Goal: Task Accomplishment & Management: Use online tool/utility

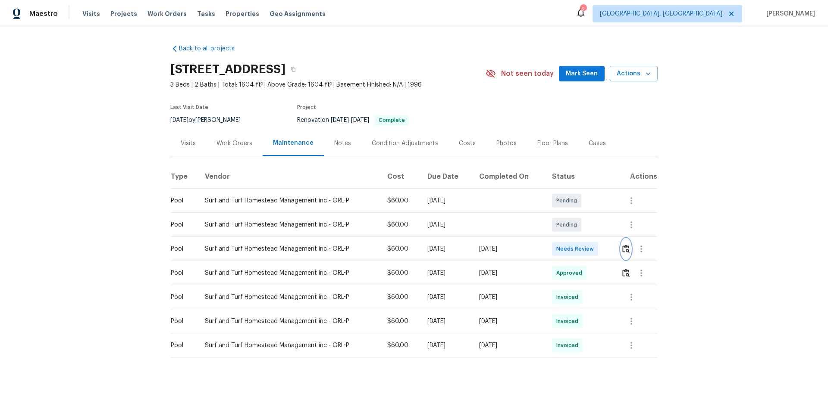
click at [445, 248] on button "button" at bounding box center [626, 249] width 10 height 21
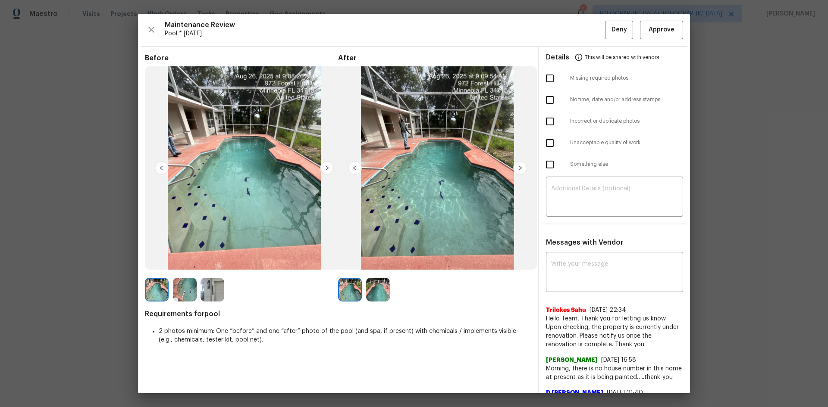
click at [445, 147] on input "checkbox" at bounding box center [550, 143] width 18 height 18
checkbox input "true"
click at [445, 200] on textarea at bounding box center [614, 198] width 127 height 24
paste textarea "Maintenance Audit Team: Hello! Unfortunately, this pool visit completed on 08/2…"
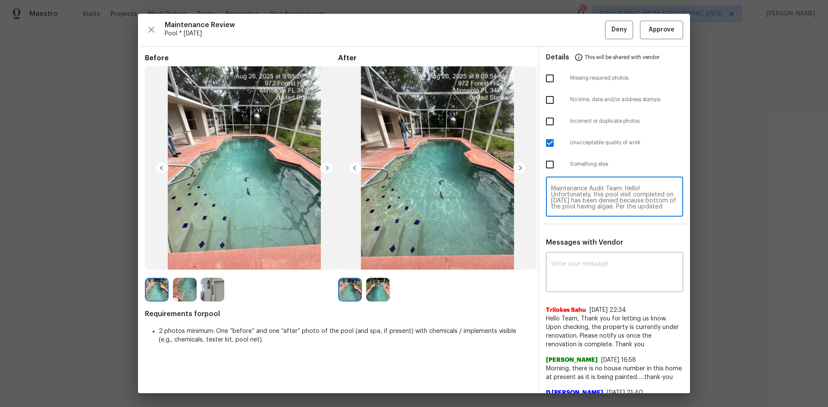
click at [445, 195] on textarea "Maintenance Audit Team: Hello! Unfortunately, this pool visit completed on 08/2…" at bounding box center [614, 198] width 127 height 24
type textarea "Maintenance Audit Team: Hello! Unfortunately, this pool visit completed on 08/2…"
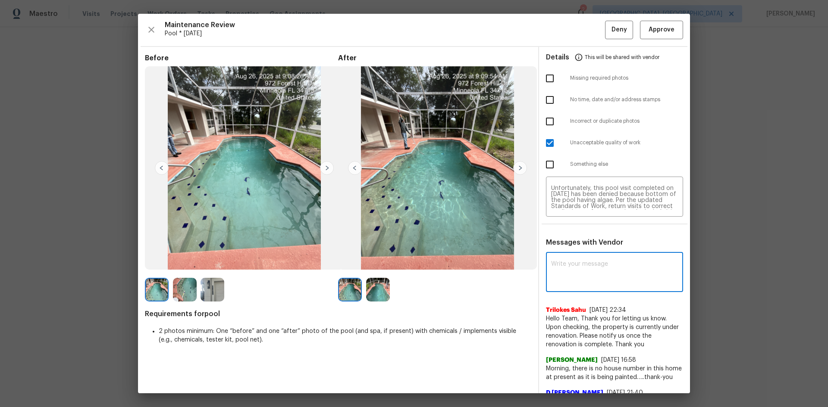
click at [445, 260] on textarea at bounding box center [614, 273] width 127 height 24
paste textarea "Maintenance Audit Team: Hello! Unfortunately, this pool visit completed on 08/2…"
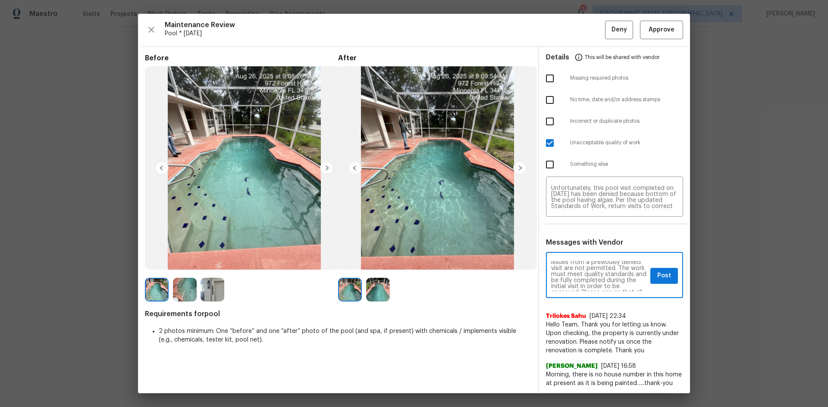
scroll to position [0, 0]
type textarea "Maintenance Audit Team: Hello! Unfortunately, this pool visit completed on 08/2…"
click at [445, 260] on span "Post" at bounding box center [664, 276] width 14 height 11
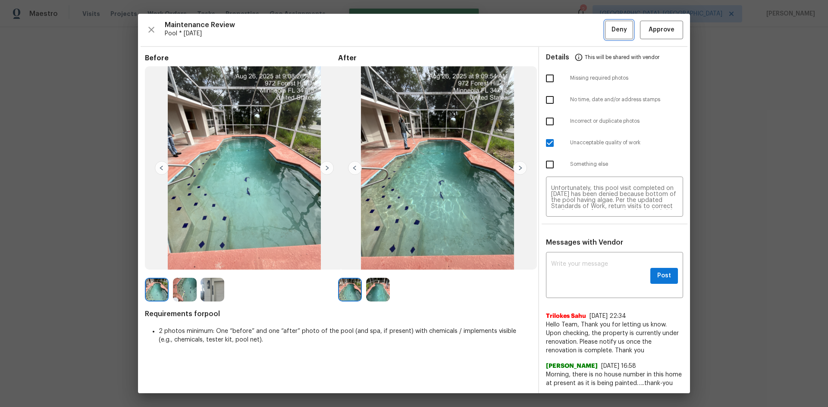
click at [445, 25] on span "Deny" at bounding box center [619, 30] width 16 height 11
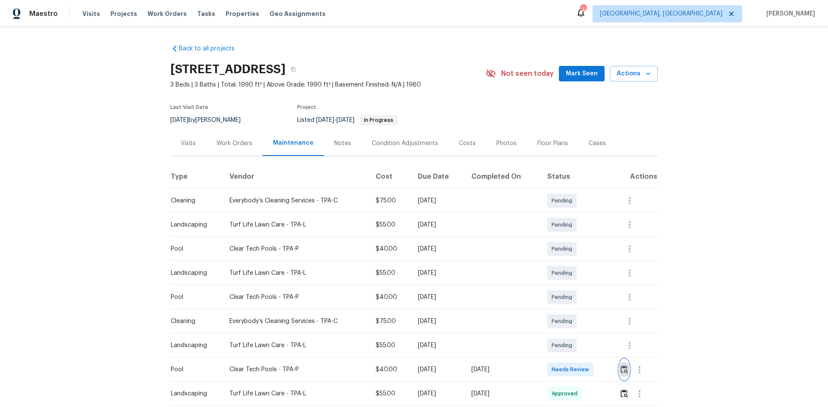
click at [445, 260] on button "button" at bounding box center [624, 370] width 10 height 21
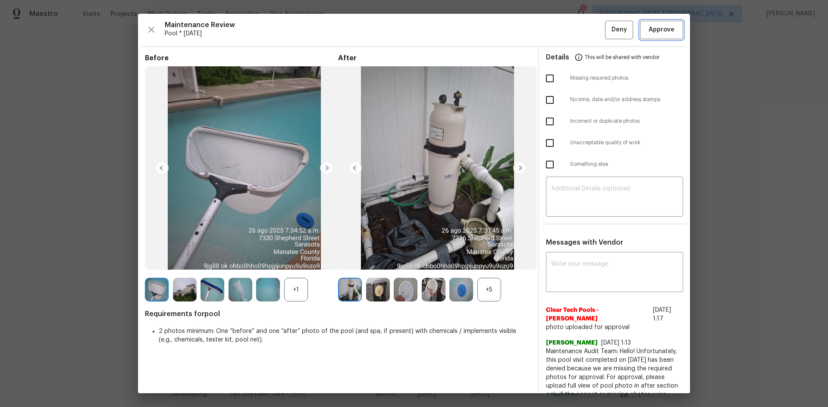
click at [445, 22] on button "Approve" at bounding box center [661, 30] width 43 height 19
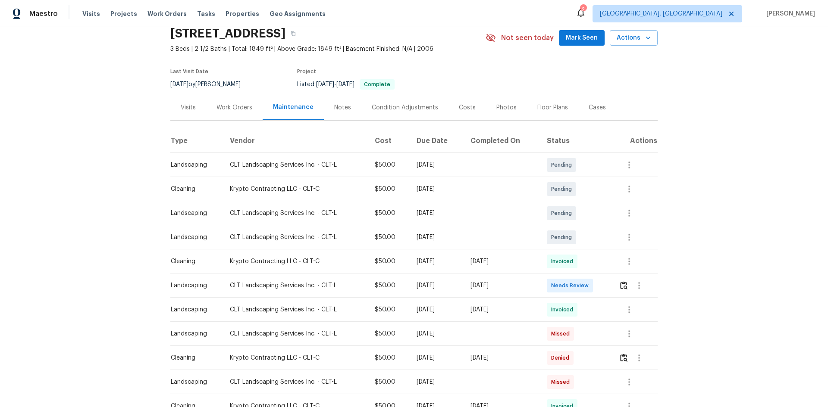
scroll to position [43, 0]
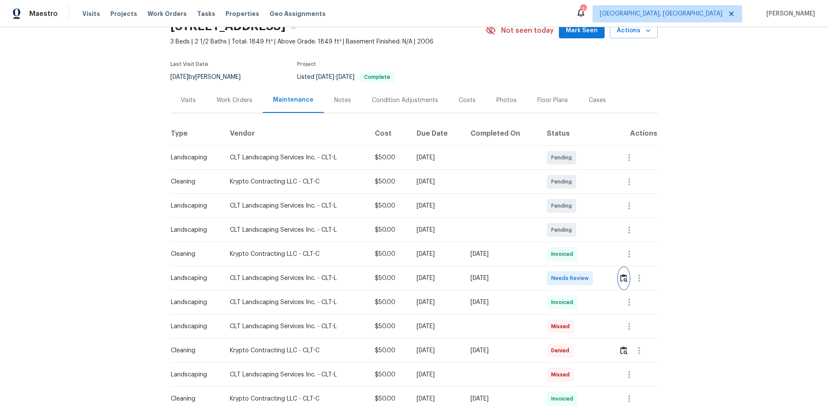
click at [445, 260] on img "button" at bounding box center [623, 278] width 7 height 8
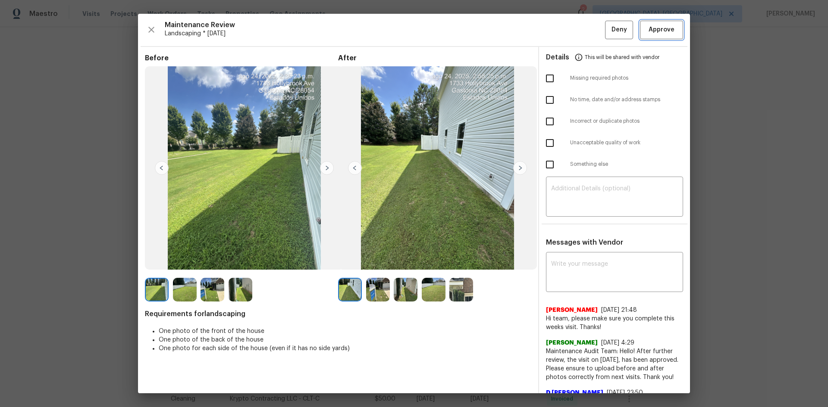
click at [445, 35] on span "Approve" at bounding box center [662, 30] width 26 height 11
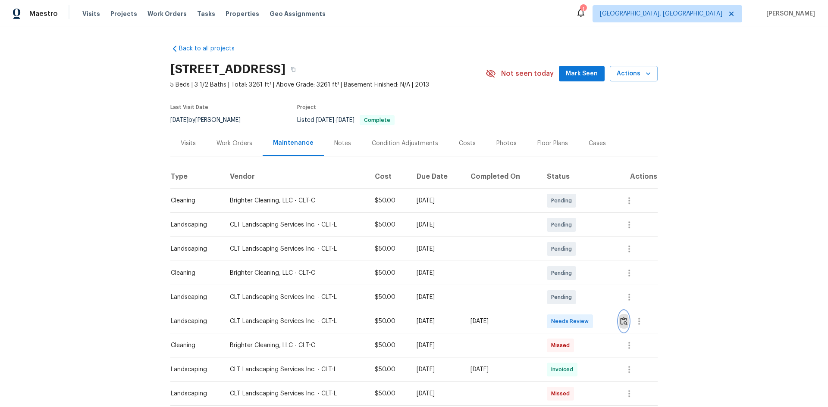
click at [589, 273] on img "button" at bounding box center [623, 321] width 7 height 8
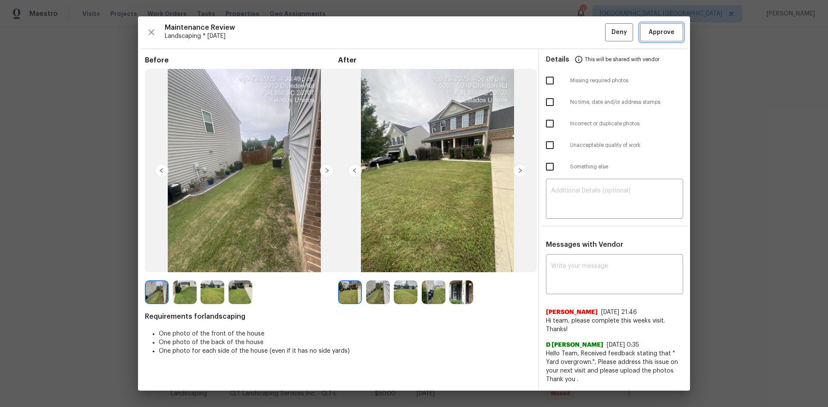
click at [589, 25] on button "Approve" at bounding box center [661, 32] width 43 height 19
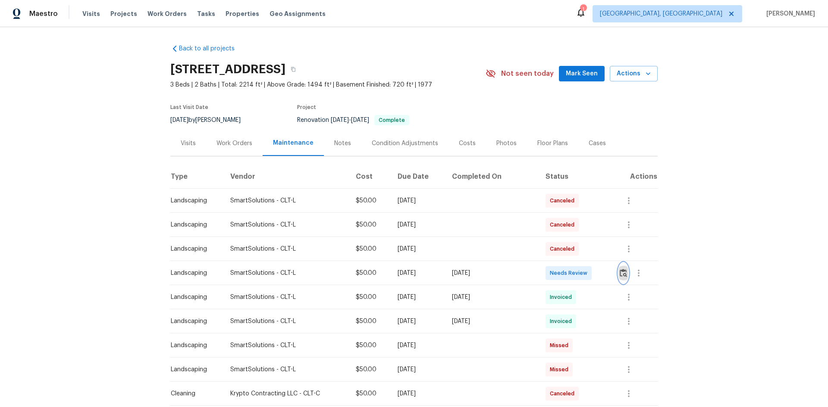
click at [589, 269] on img "button" at bounding box center [623, 273] width 7 height 8
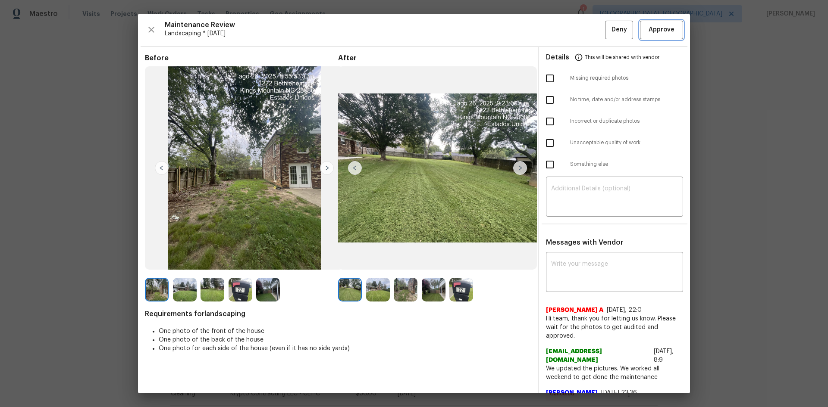
click at [589, 27] on span "Approve" at bounding box center [662, 30] width 26 height 11
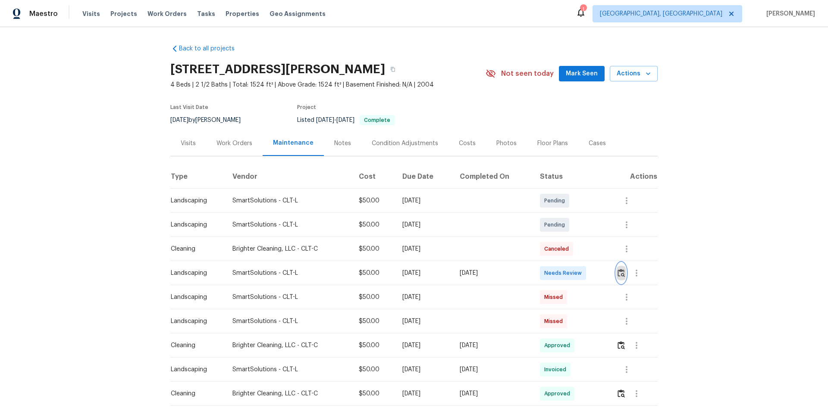
click at [589, 273] on img "button" at bounding box center [620, 273] width 7 height 8
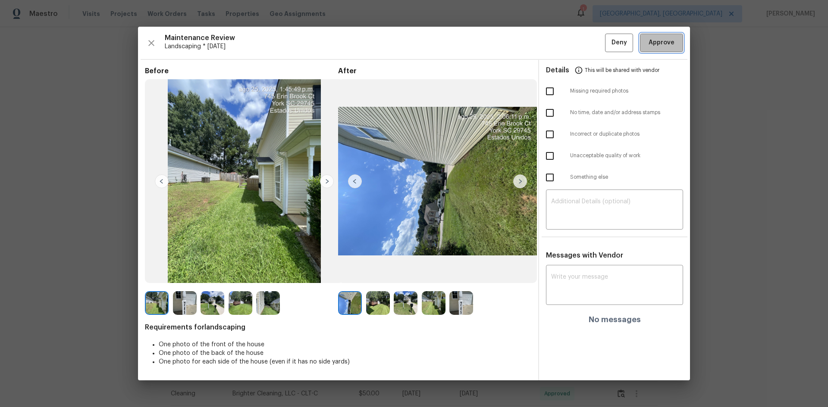
click at [589, 39] on span "Approve" at bounding box center [662, 43] width 26 height 11
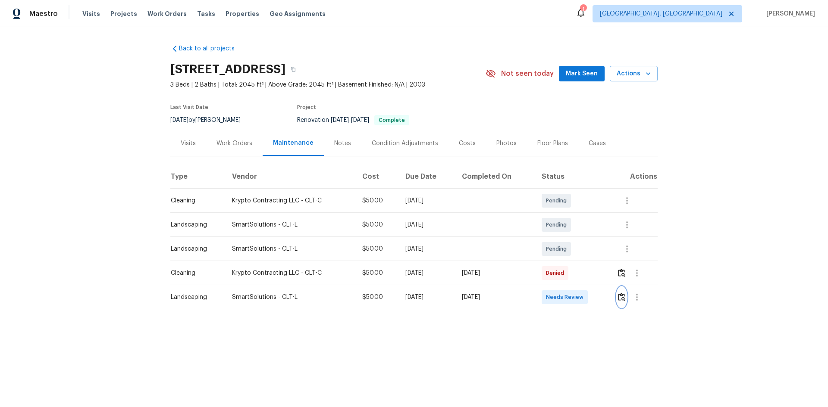
click at [589, 273] on button "button" at bounding box center [622, 297] width 10 height 21
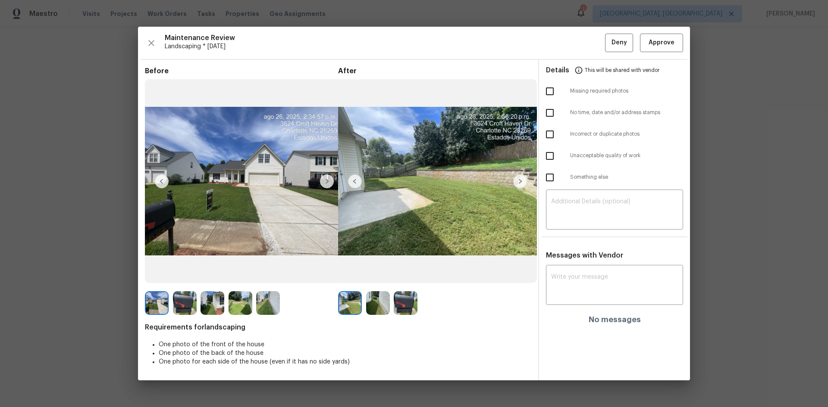
click at [542, 87] on input "checkbox" at bounding box center [550, 91] width 18 height 18
checkbox input "true"
click at [589, 213] on textarea at bounding box center [614, 211] width 127 height 24
paste textarea "Maintenance Audit Team: Hello! Unfortunately, this landscaping visit completed …"
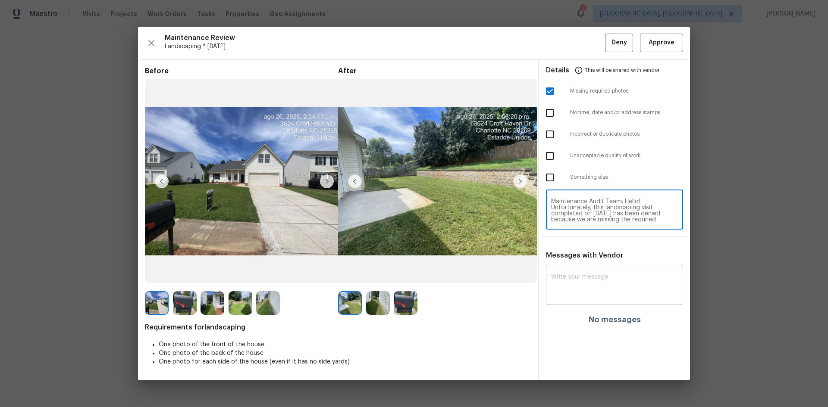
type textarea "Maintenance Audit Team: Hello! Unfortunately, this landscaping visit completed …"
click at [589, 273] on div "x ​" at bounding box center [614, 286] width 137 height 38
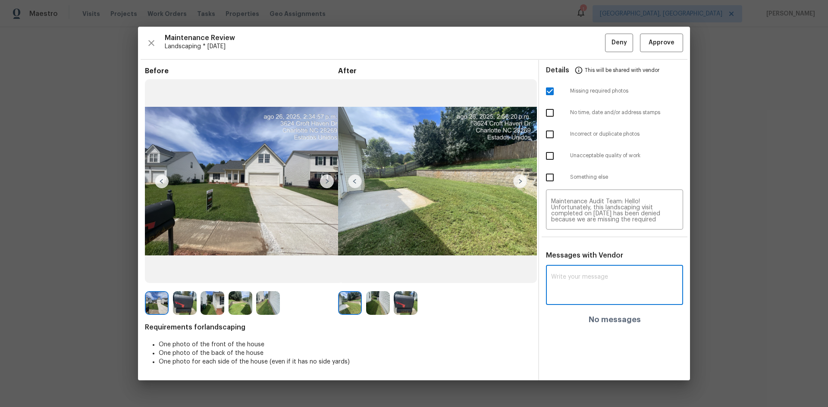
paste textarea "Maintenance Audit Team: Hello! Unfortunately, this landscaping visit completed …"
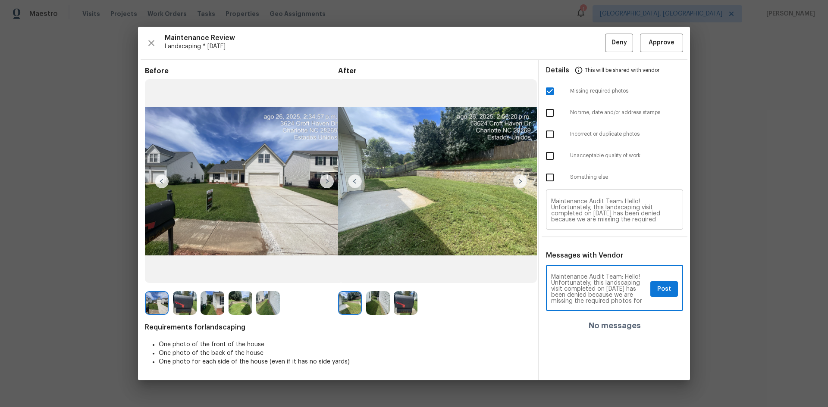
type textarea "Maintenance Audit Team: Hello! Unfortunately, this landscaping visit completed …"
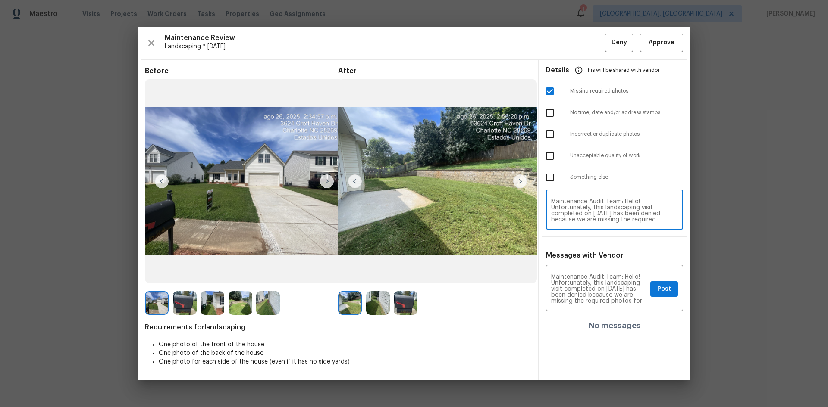
click at [589, 207] on textarea "Maintenance Audit Team: Hello! Unfortunately, this landscaping visit completed …" at bounding box center [614, 211] width 127 height 24
click at [589, 273] on span "Post" at bounding box center [664, 289] width 14 height 11
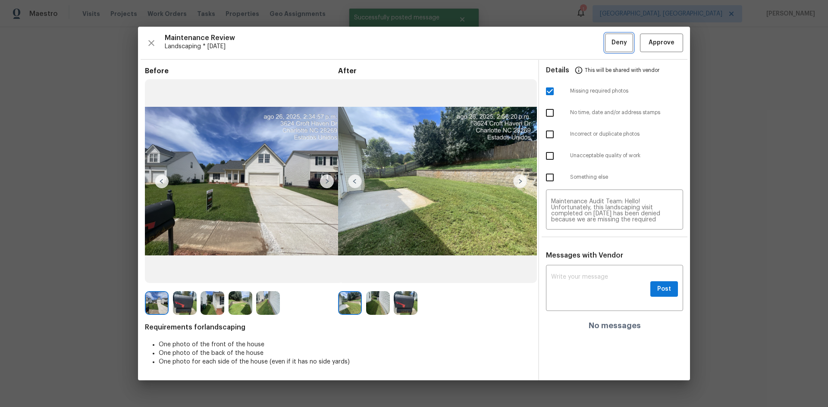
click at [589, 46] on div "Maintenance Review Landscaping * Mon, Aug 25 Deny Approve Before After Requirem…" at bounding box center [414, 204] width 552 height 354
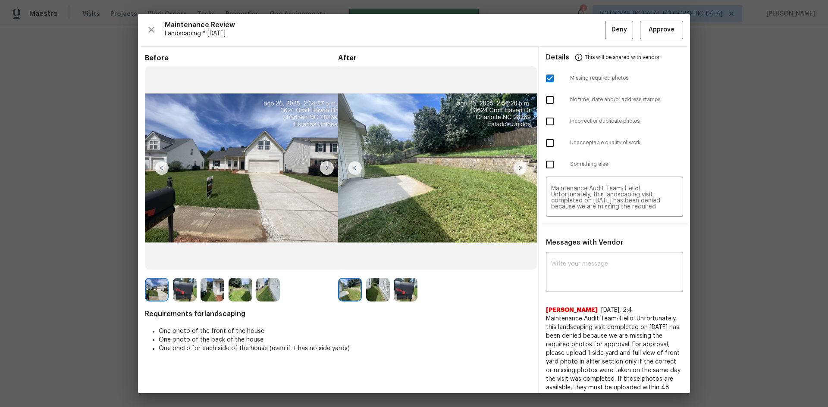
click at [589, 40] on div "Maintenance Review Landscaping * Mon, Aug 25 Deny Approve Before After Requirem…" at bounding box center [414, 204] width 552 height 380
click at [589, 37] on button "Deny" at bounding box center [619, 30] width 28 height 19
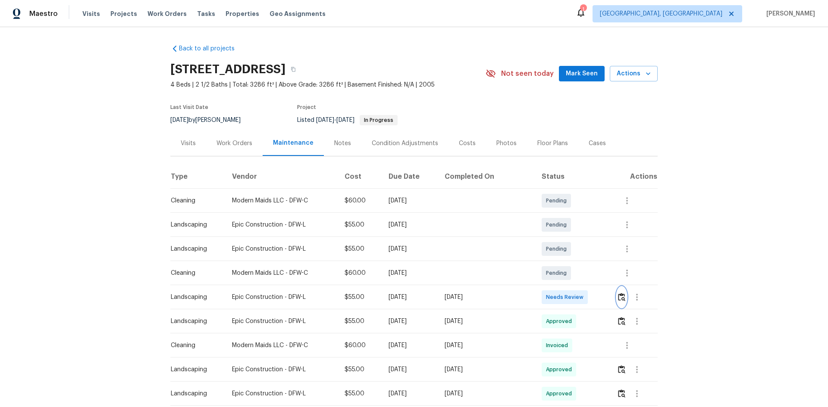
click at [589, 273] on button "button" at bounding box center [622, 297] width 10 height 21
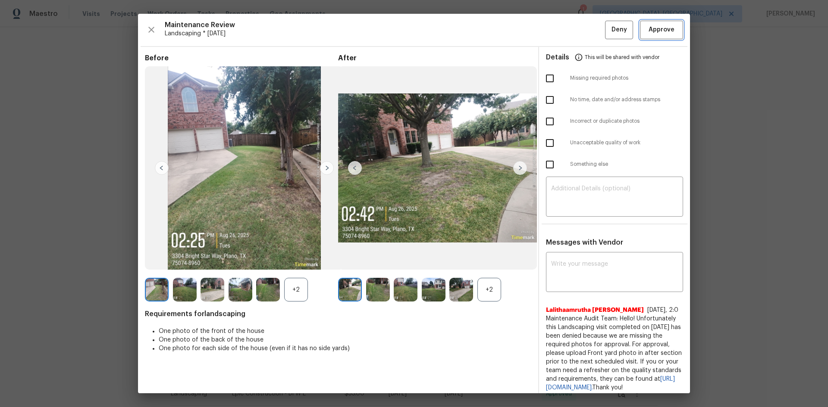
click at [589, 22] on button "Approve" at bounding box center [661, 30] width 43 height 19
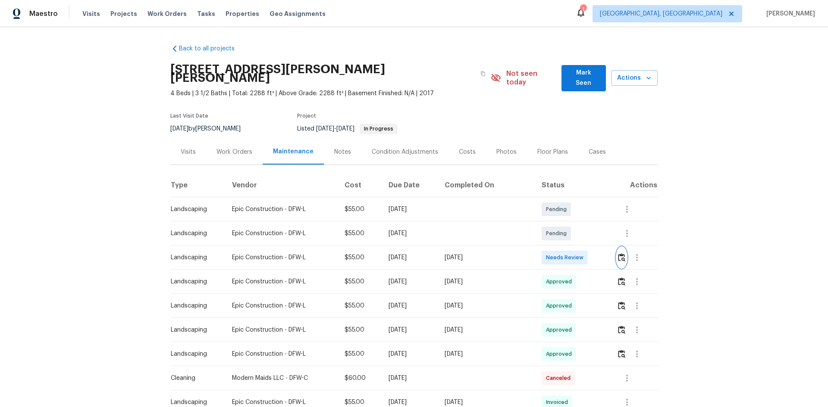
click at [589, 254] on img "button" at bounding box center [621, 258] width 7 height 8
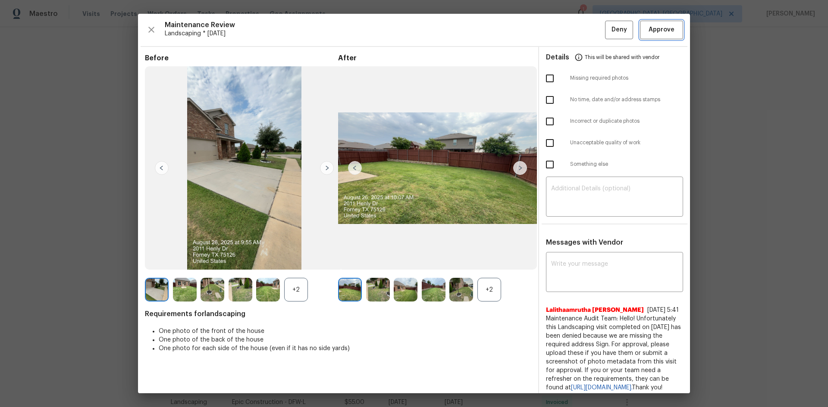
click at [589, 30] on button "Approve" at bounding box center [661, 30] width 43 height 19
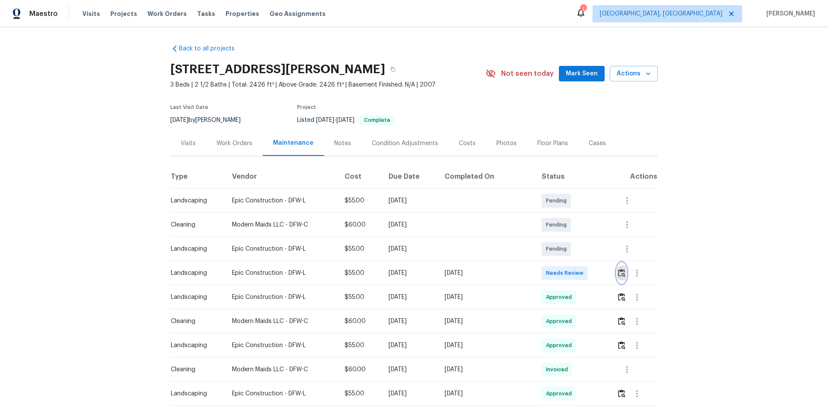
click at [589, 273] on img "button" at bounding box center [621, 273] width 7 height 8
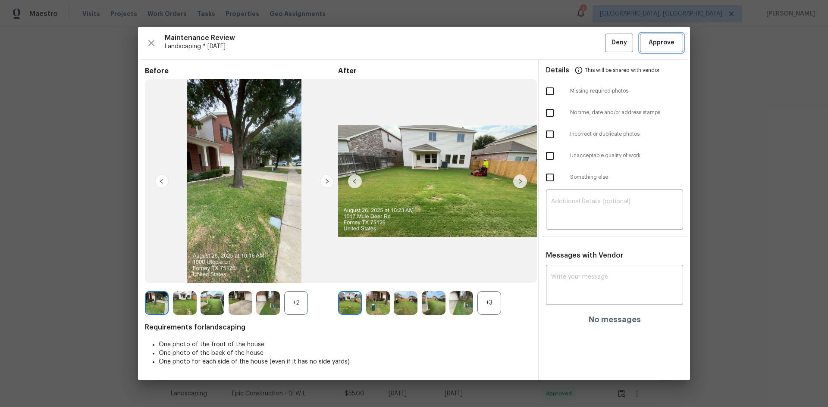
click at [589, 44] on span "Approve" at bounding box center [662, 43] width 26 height 11
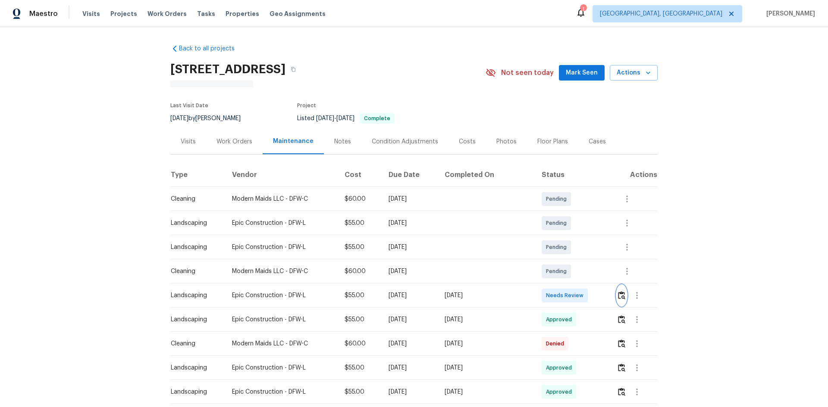
click at [589, 273] on img "button" at bounding box center [621, 295] width 7 height 8
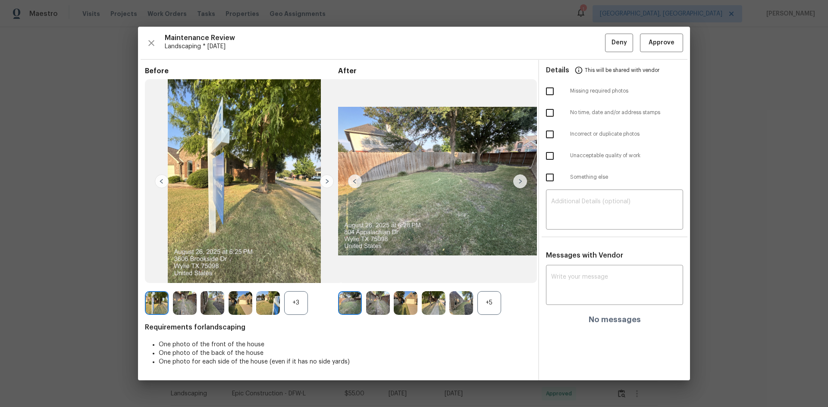
click at [549, 182] on input "checkbox" at bounding box center [550, 178] width 18 height 18
checkbox input "true"
click at [580, 208] on textarea at bounding box center [614, 211] width 127 height 24
paste textarea "Maintenance Audit Team: Hello! Unfortunately this landscaping visit completed o…"
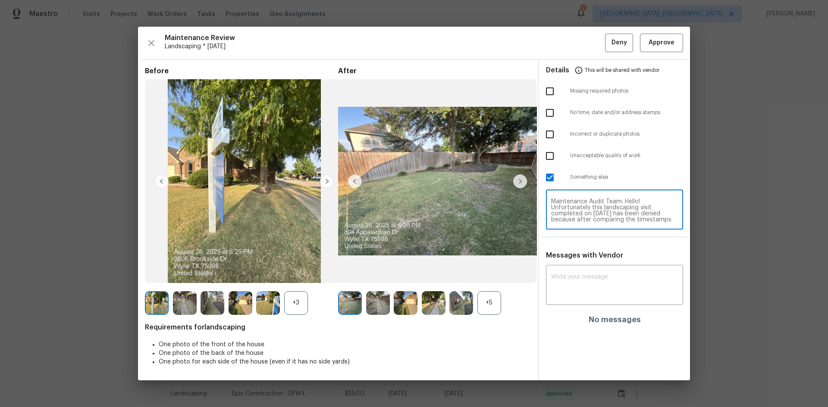
click at [589, 208] on textarea "Maintenance Audit Team: Hello! Unfortunately this landscaping visit completed o…" at bounding box center [614, 211] width 127 height 24
type textarea "Maintenance Audit Team: Hello! Unfortunately this landscaping visit completed o…"
click at [589, 273] on div "x ​" at bounding box center [614, 286] width 137 height 38
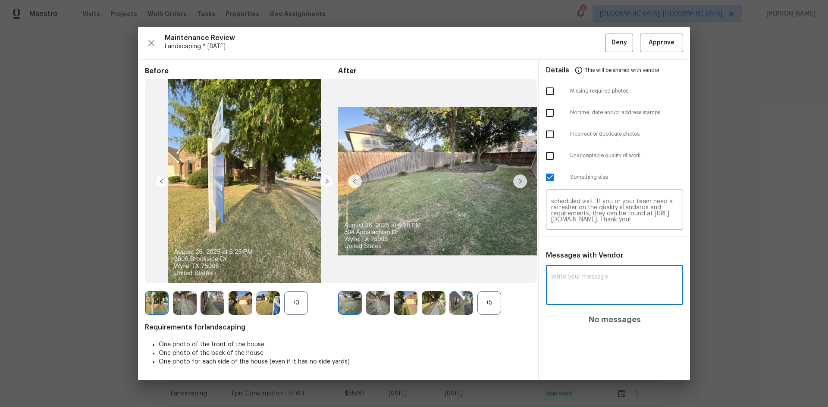
paste textarea "Maintenance Audit Team: Hello! Unfortunately this landscaping visit completed o…"
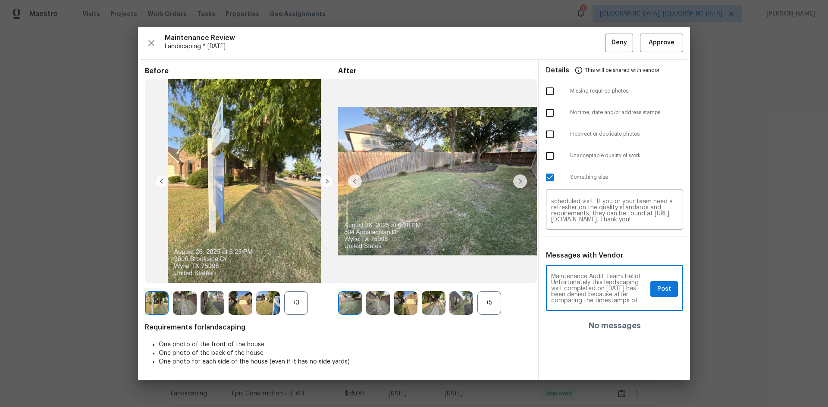
scroll to position [0, 0]
type textarea "Maintenance Audit Team: Hello! Unfortunately this landscaping visit completed o…"
click at [589, 273] on button "Post" at bounding box center [664, 290] width 28 height 16
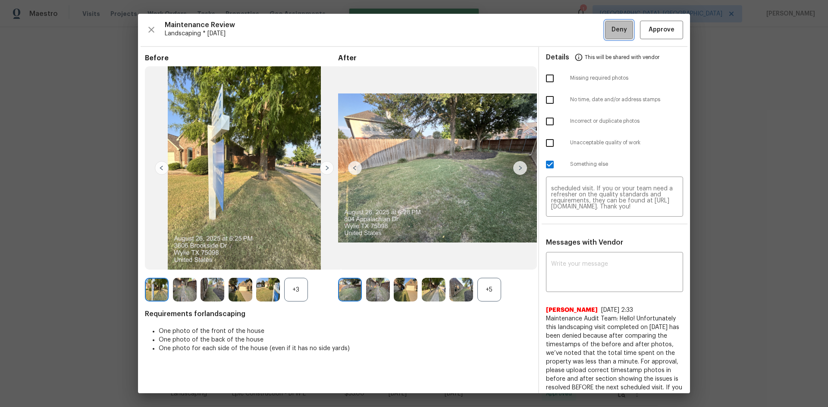
click at [589, 34] on span "Deny" at bounding box center [619, 30] width 16 height 11
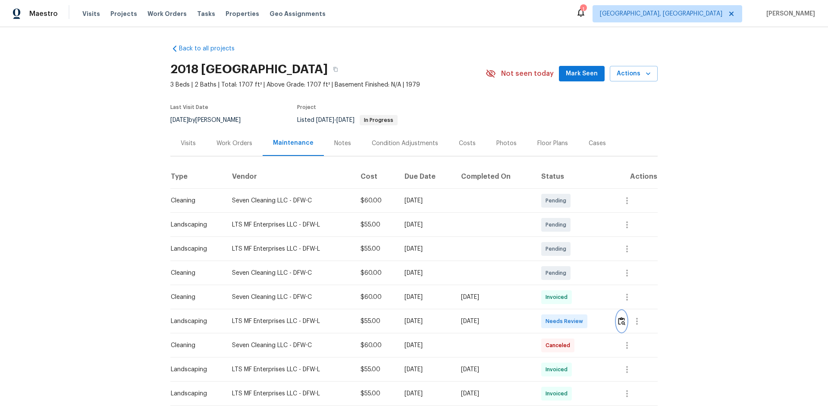
click at [589, 273] on img "button" at bounding box center [621, 321] width 7 height 8
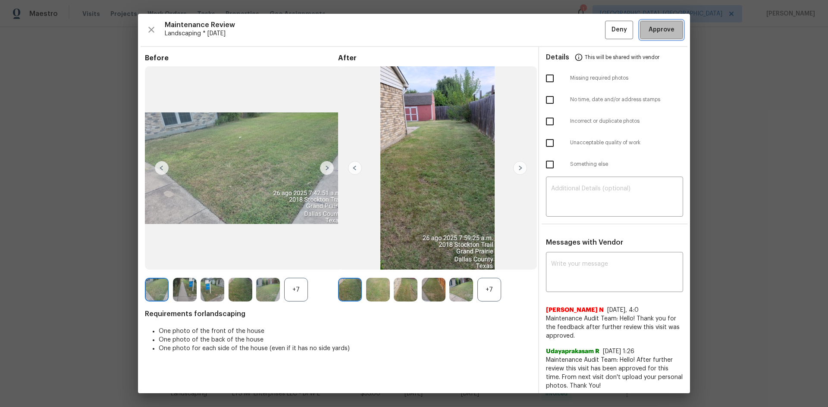
click at [589, 29] on span "Approve" at bounding box center [662, 30] width 26 height 11
